Goal: Transaction & Acquisition: Purchase product/service

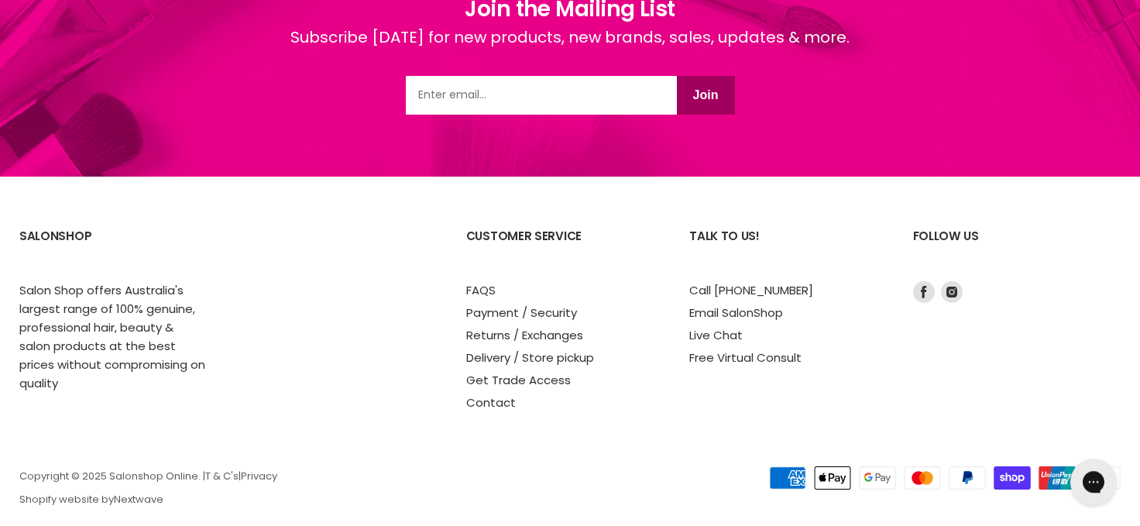
scroll to position [2600, 0]
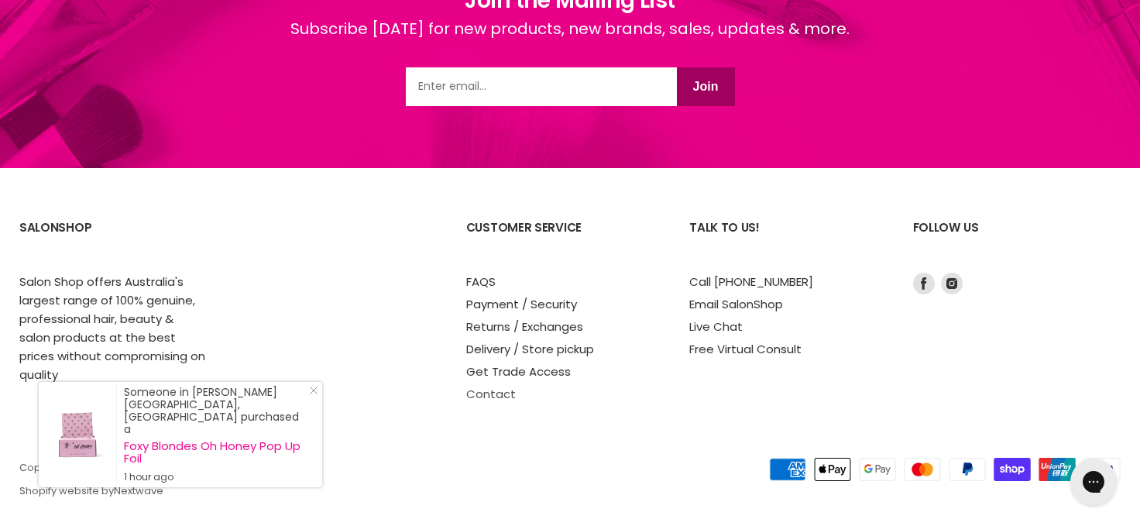
click at [498, 386] on link "Contact" at bounding box center [491, 394] width 50 height 16
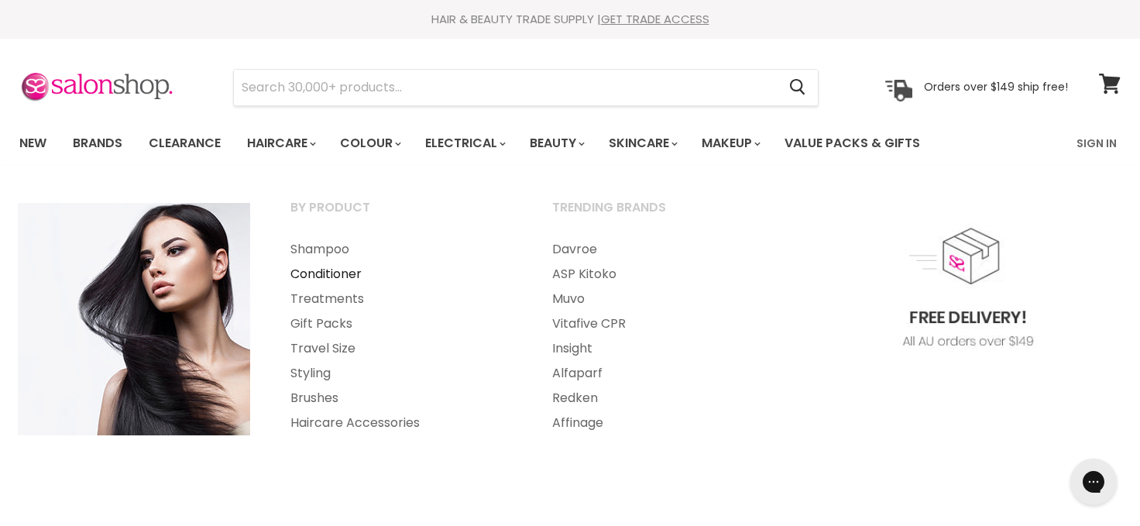
click at [299, 269] on link "Conditioner" at bounding box center [400, 274] width 259 height 25
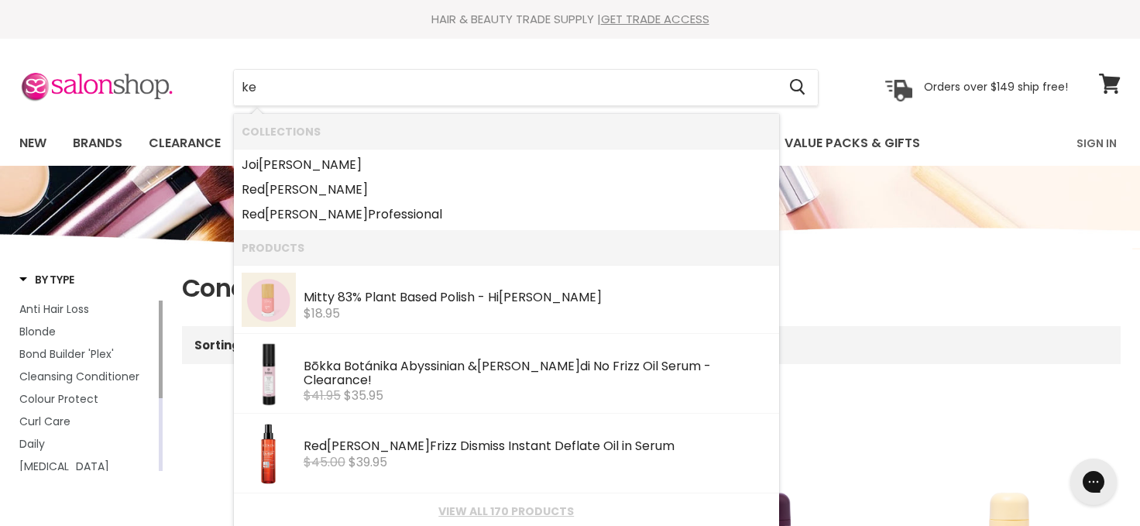
type input "k"
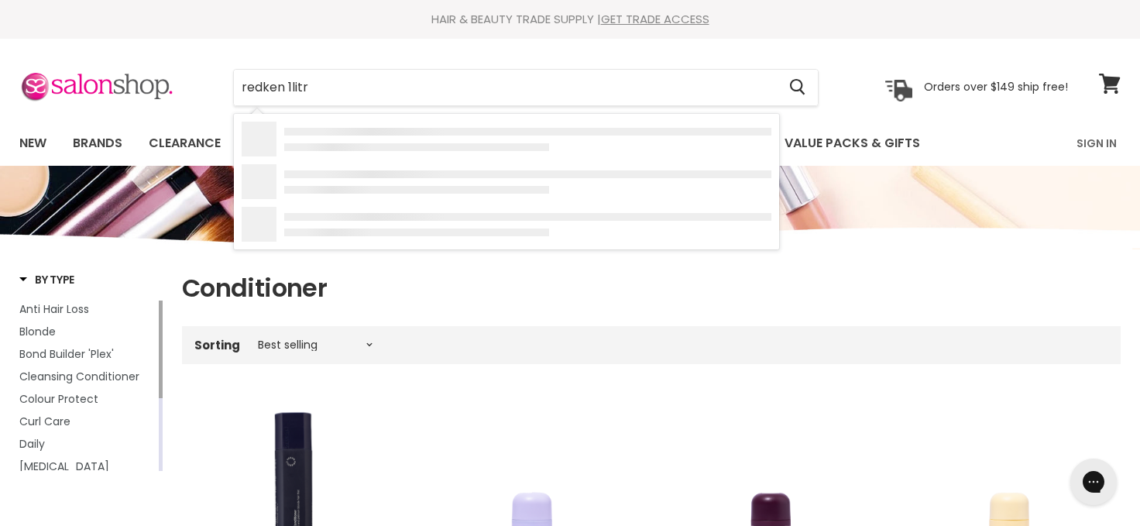
type input "redken 1litre"
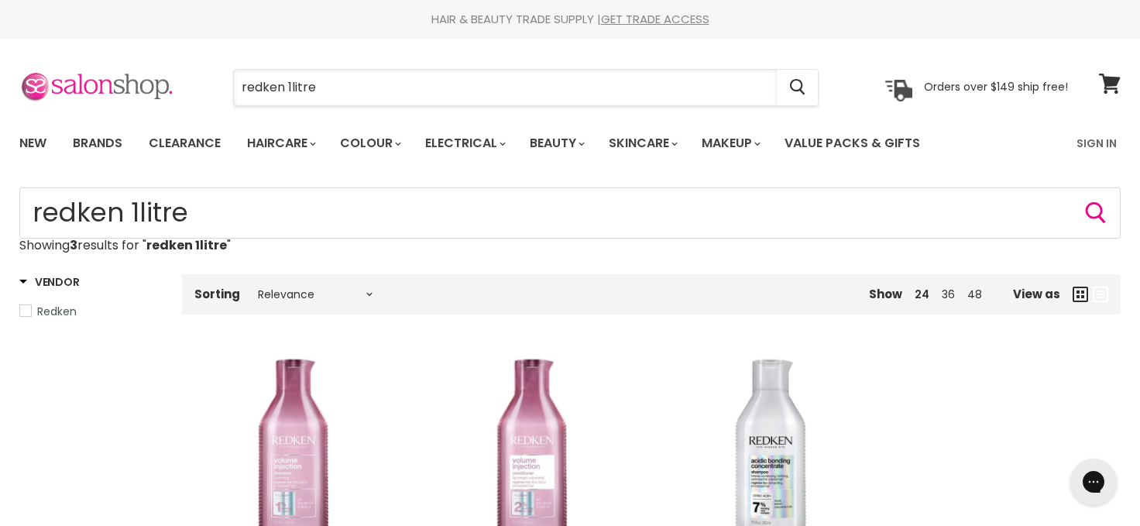
drag, startPoint x: 352, startPoint y: 89, endPoint x: 167, endPoint y: 93, distance: 184.4
click at [234, 92] on input "redken 1litre" at bounding box center [505, 88] width 543 height 36
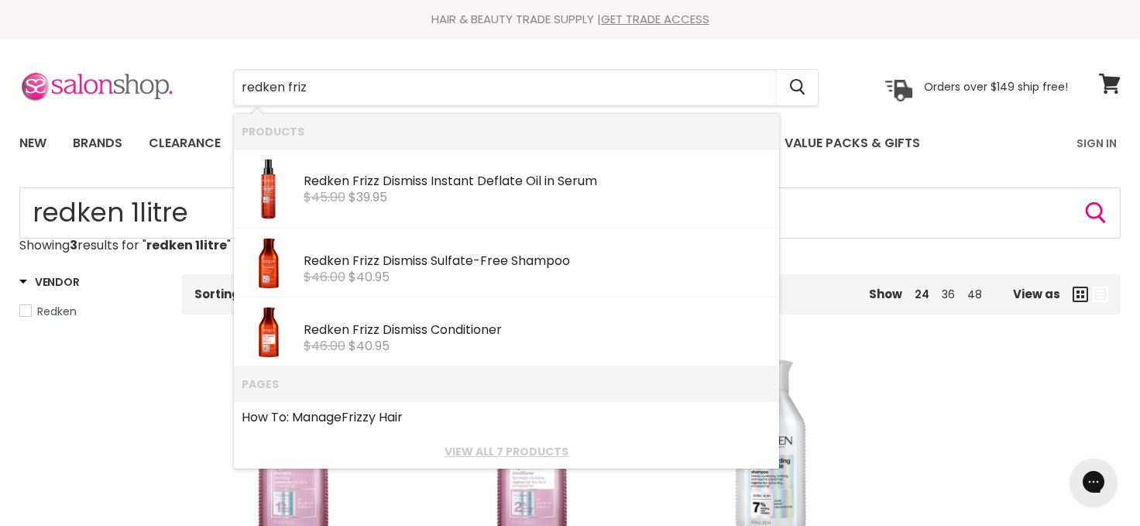
type input "redken frizz"
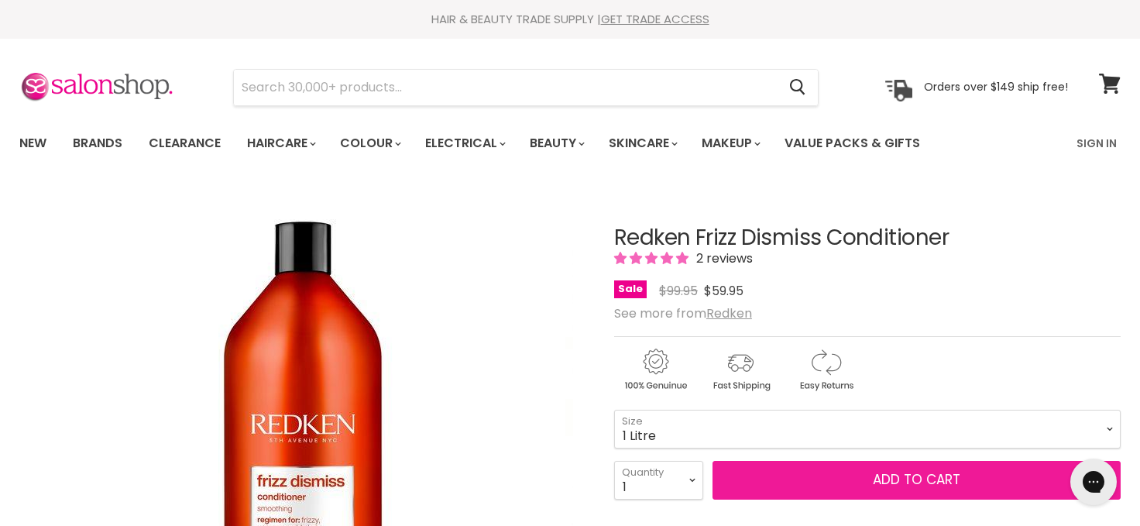
click at [927, 473] on span "Add to cart" at bounding box center [917, 479] width 88 height 19
click at [888, 477] on span "Add to cart" at bounding box center [917, 479] width 88 height 19
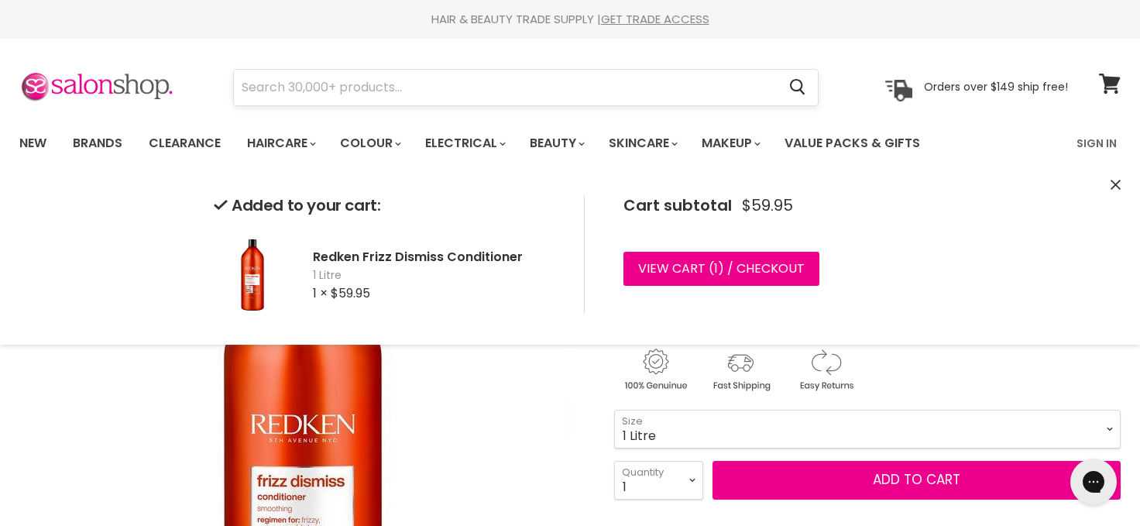
click at [396, 82] on input "Search" at bounding box center [505, 88] width 543 height 36
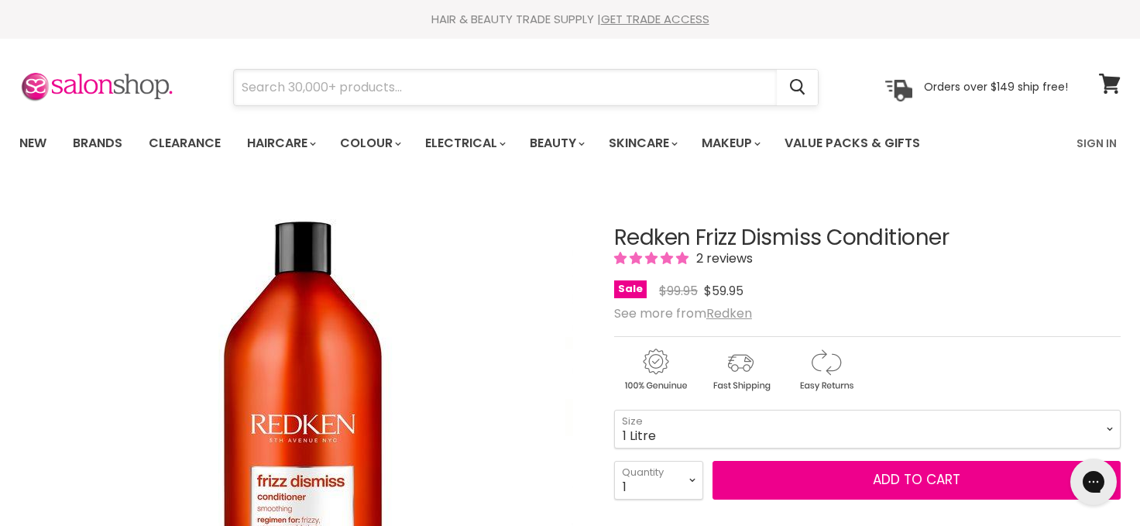
paste input "schwarzkopf hair mask treatment fibre clinix"
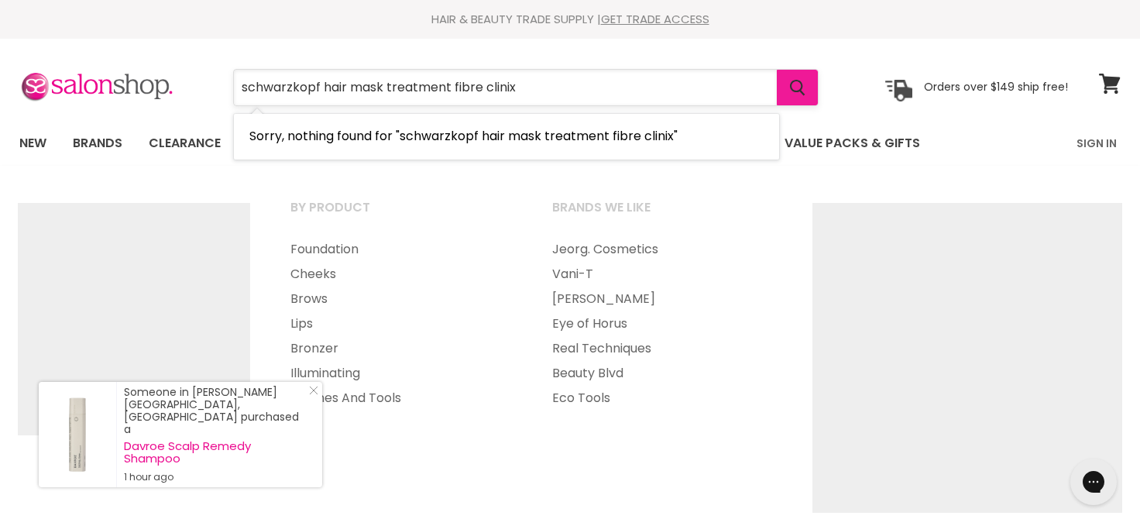
type input "schwarzkopf hair mask treatment fibre clinix"
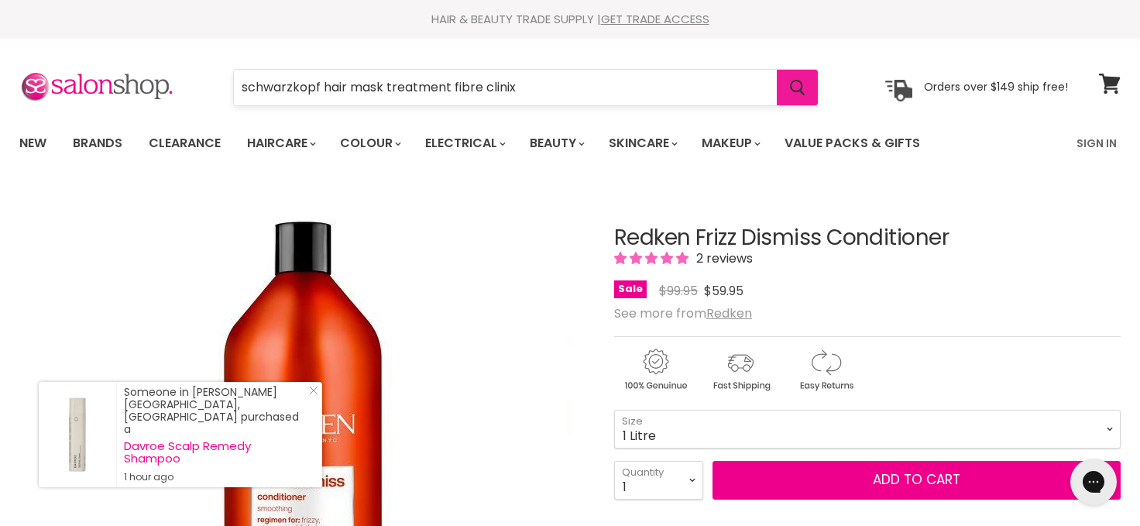
click at [789, 86] on button "Search" at bounding box center [797, 88] width 41 height 36
